Goal: Entertainment & Leisure: Consume media (video, audio)

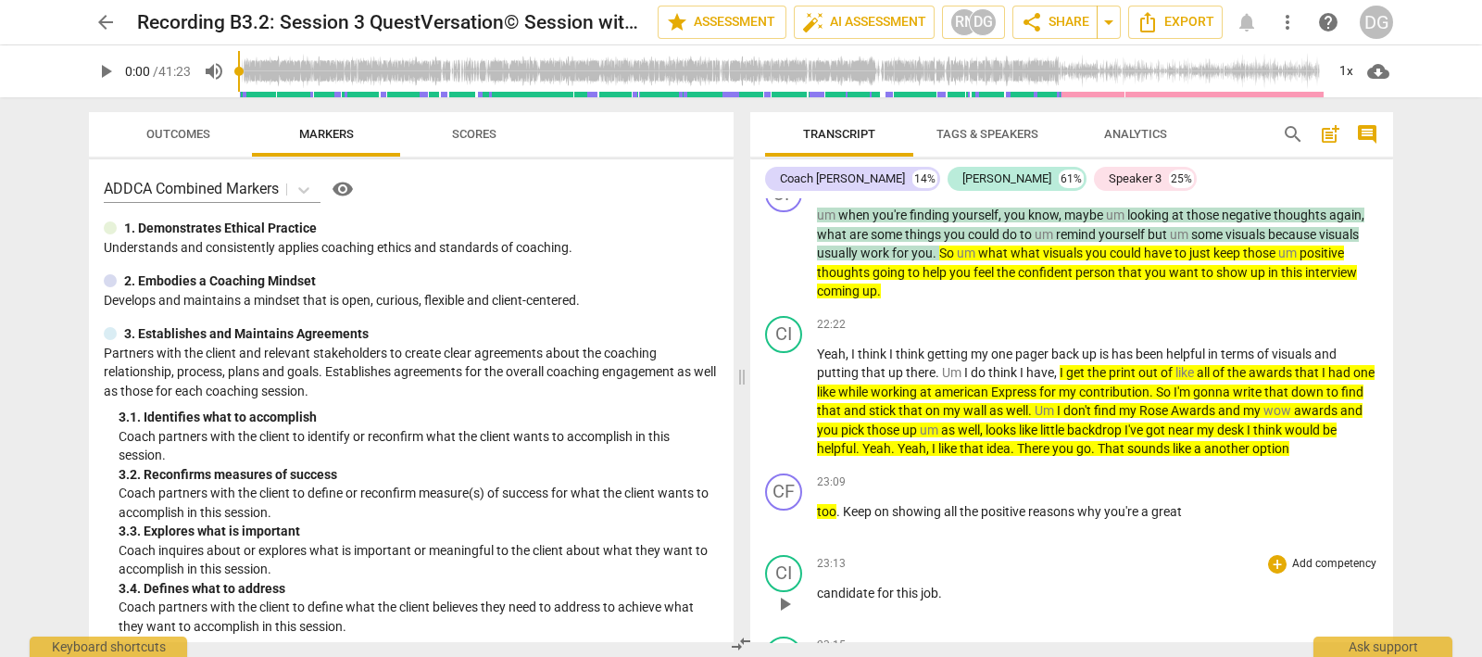
scroll to position [6481, 0]
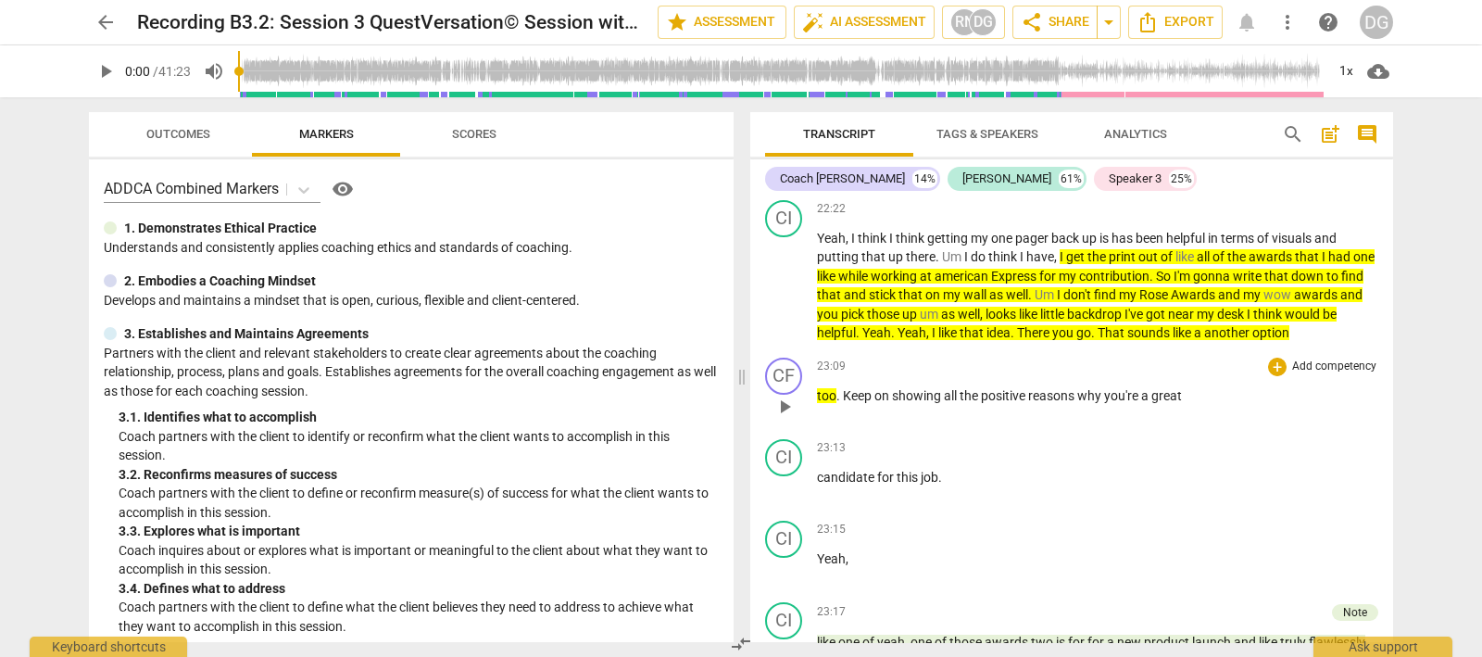
click at [785, 401] on span "play_arrow" at bounding box center [784, 406] width 22 height 22
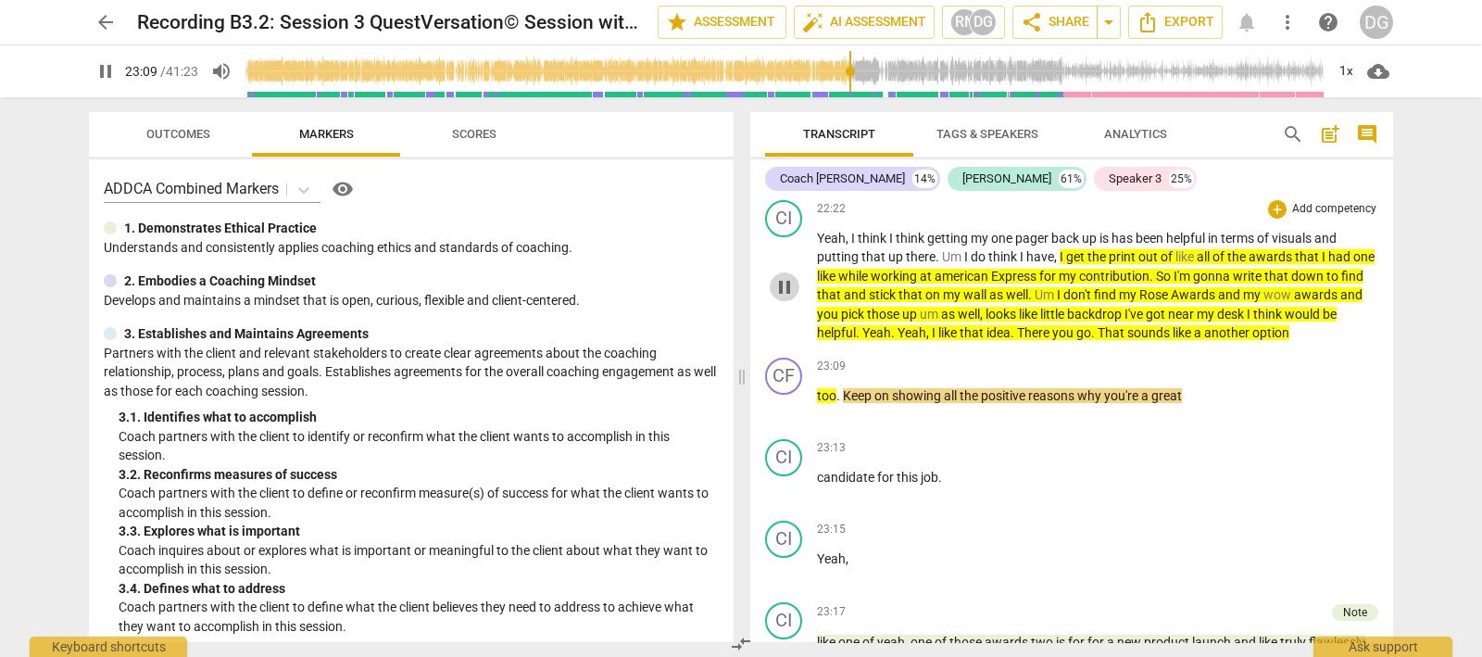
click at [792, 287] on span "pause" at bounding box center [784, 287] width 22 height 22
click at [795, 289] on span "play_arrow" at bounding box center [784, 287] width 22 height 22
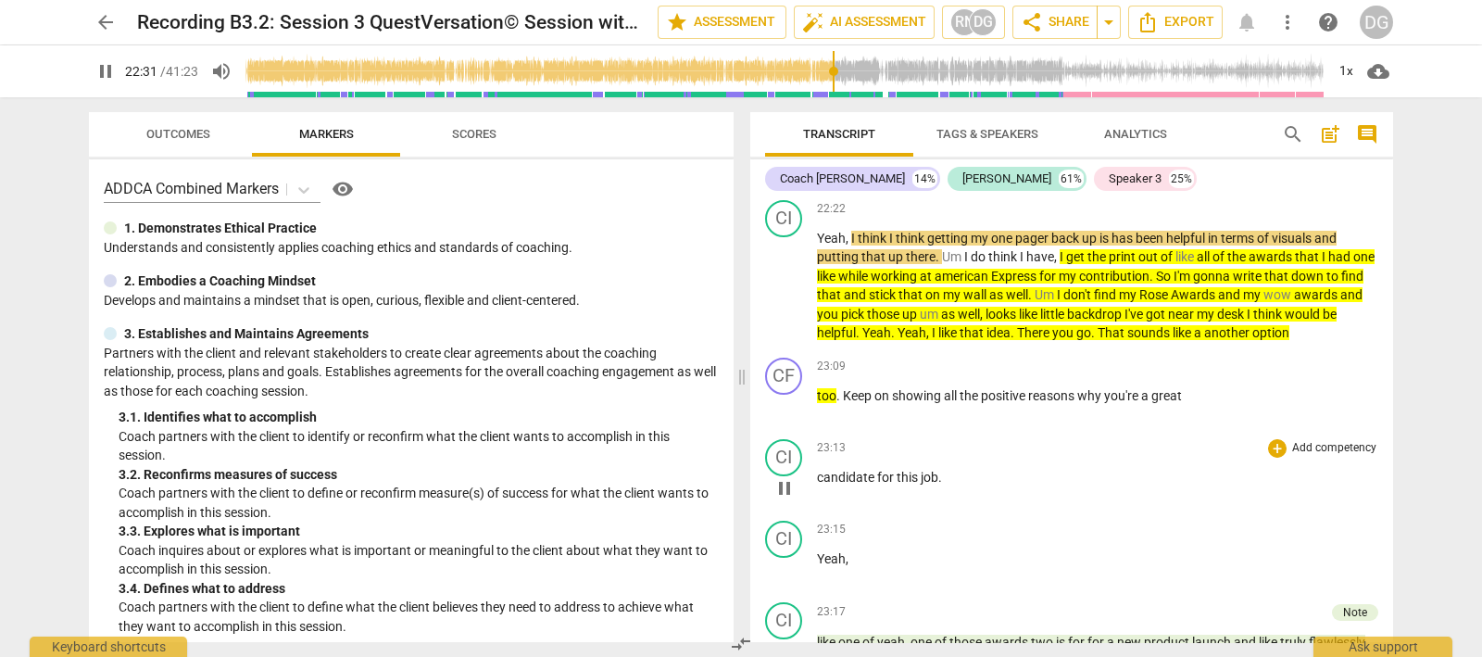
click at [784, 480] on span "pause" at bounding box center [784, 488] width 22 height 22
type input "1352"
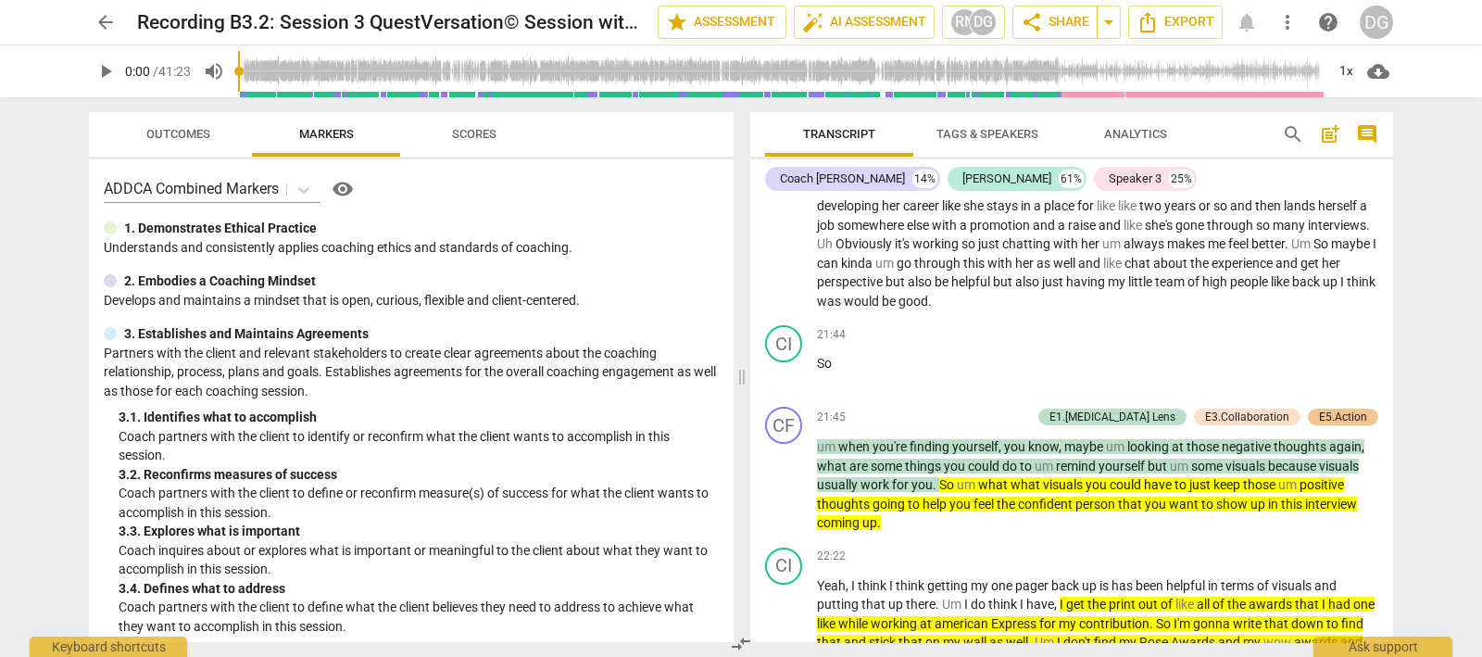
scroll to position [6250, 0]
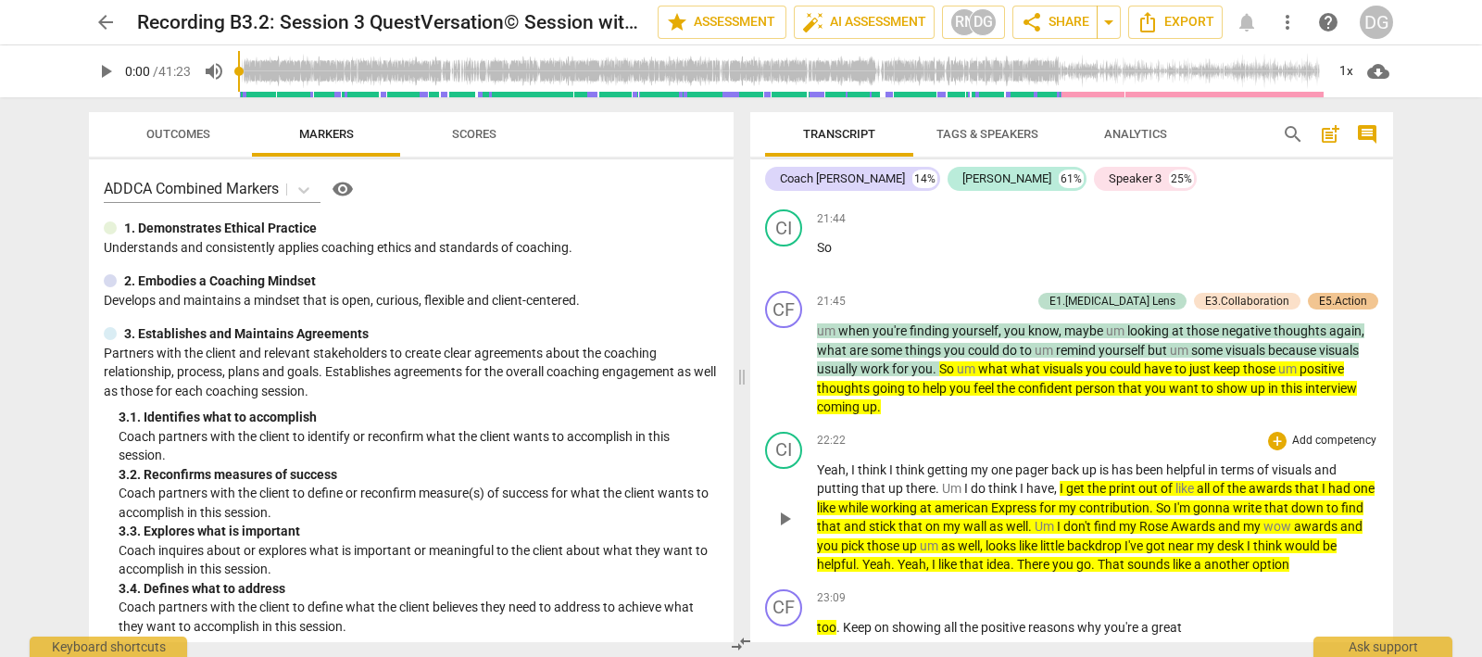
click at [780, 524] on span "play_arrow" at bounding box center [784, 518] width 22 height 22
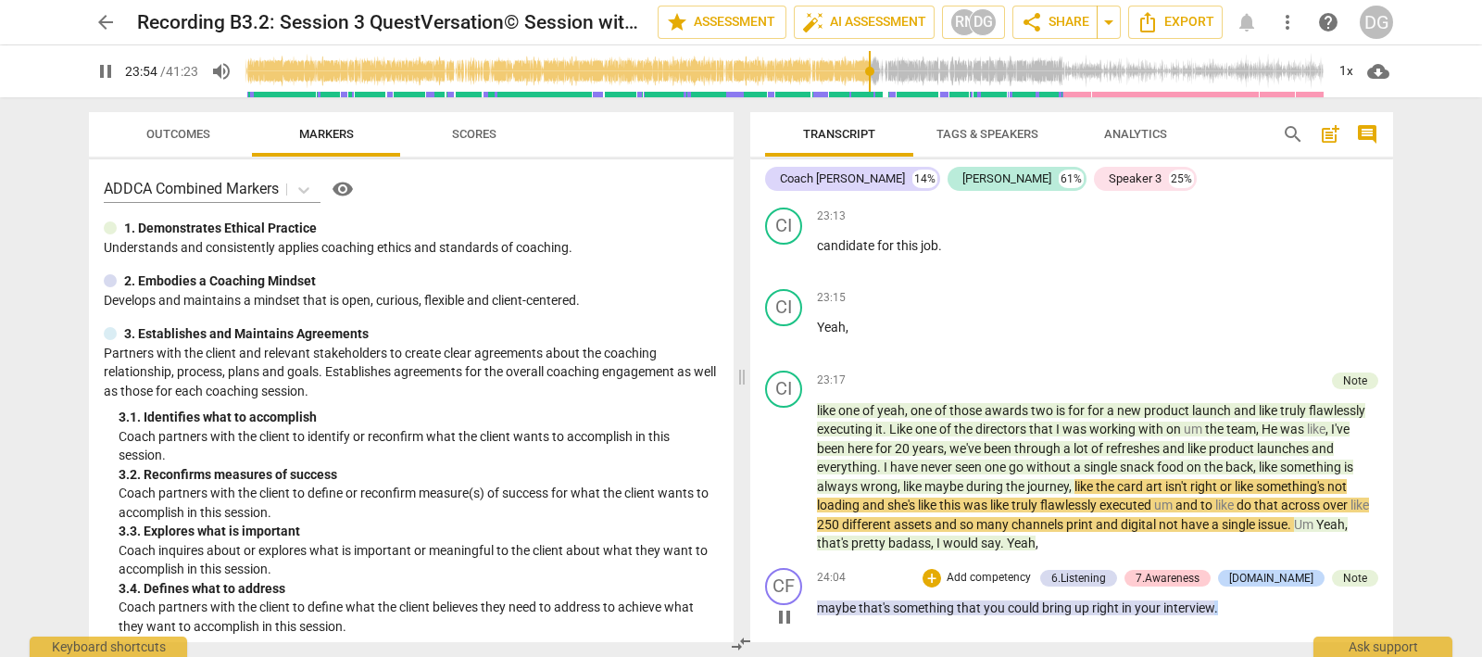
scroll to position [6829, 0]
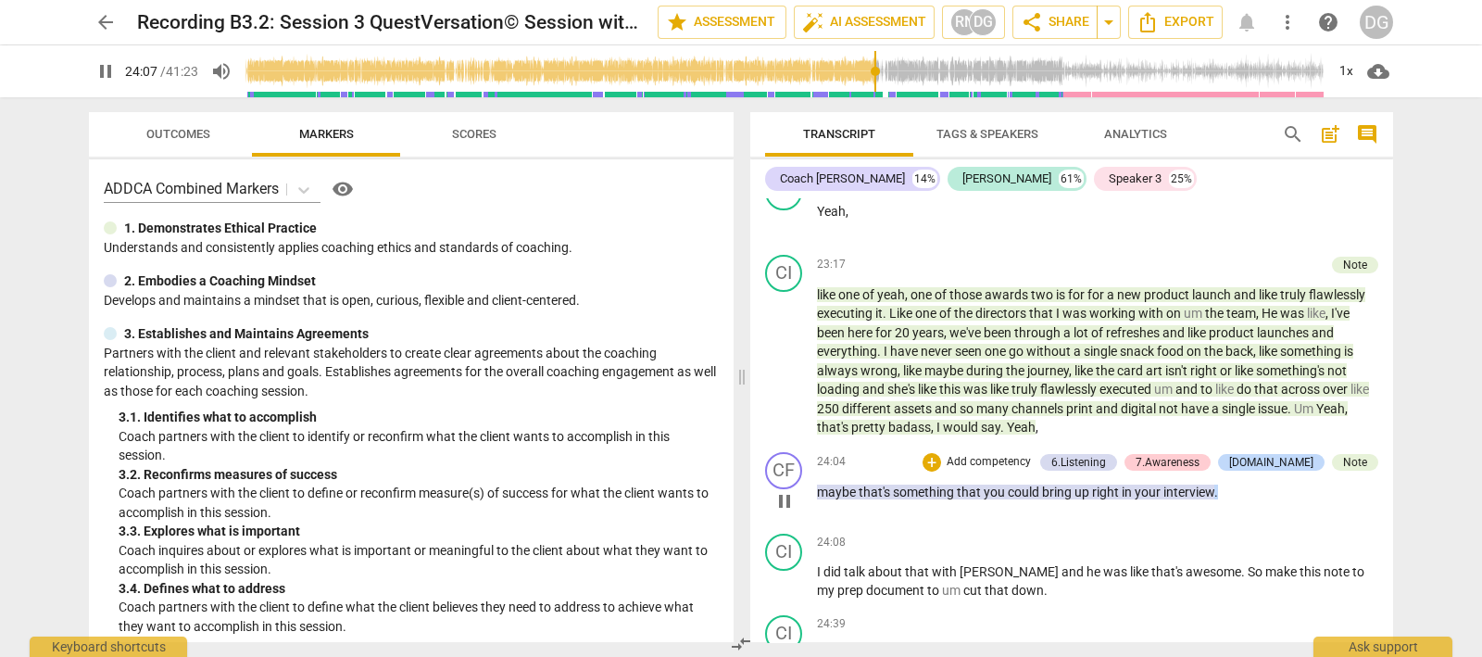
click at [785, 498] on span "pause" at bounding box center [784, 501] width 22 height 22
type input "1448"
